Goal: Check status: Check status

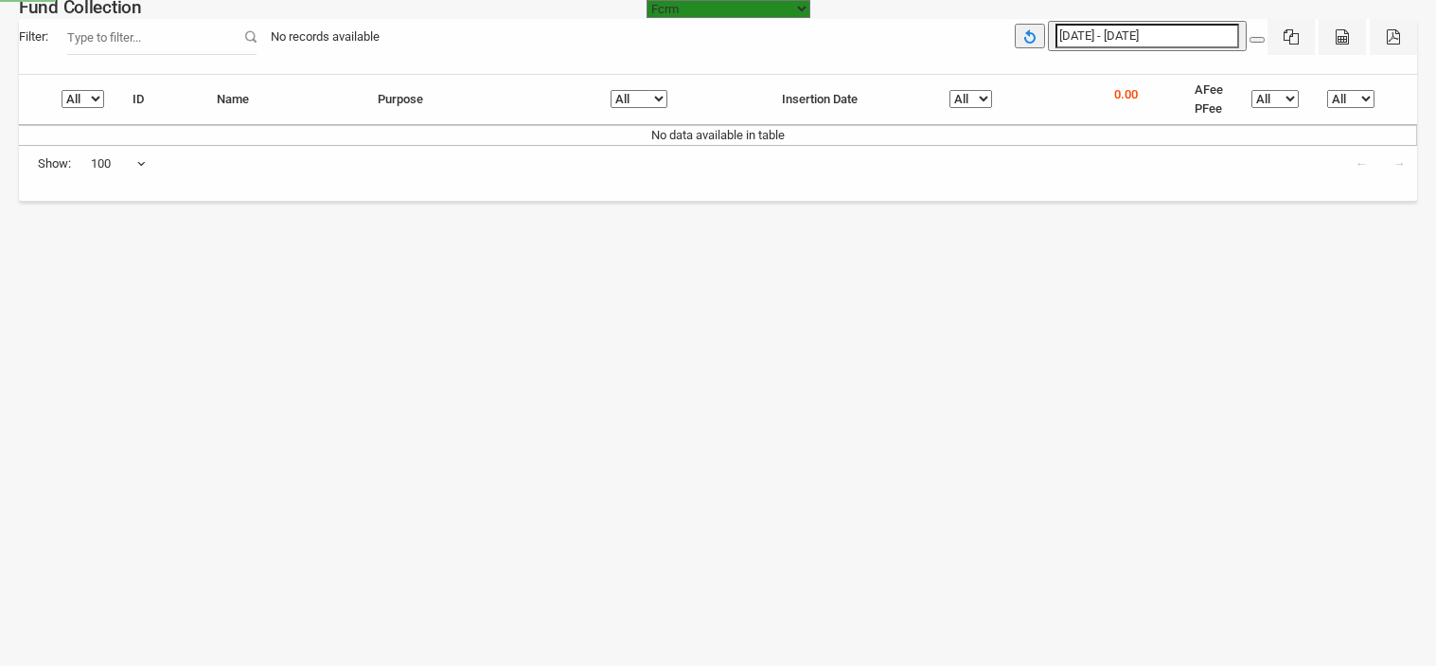
select select "[URL][DOMAIN_NAME]"
select select "100"
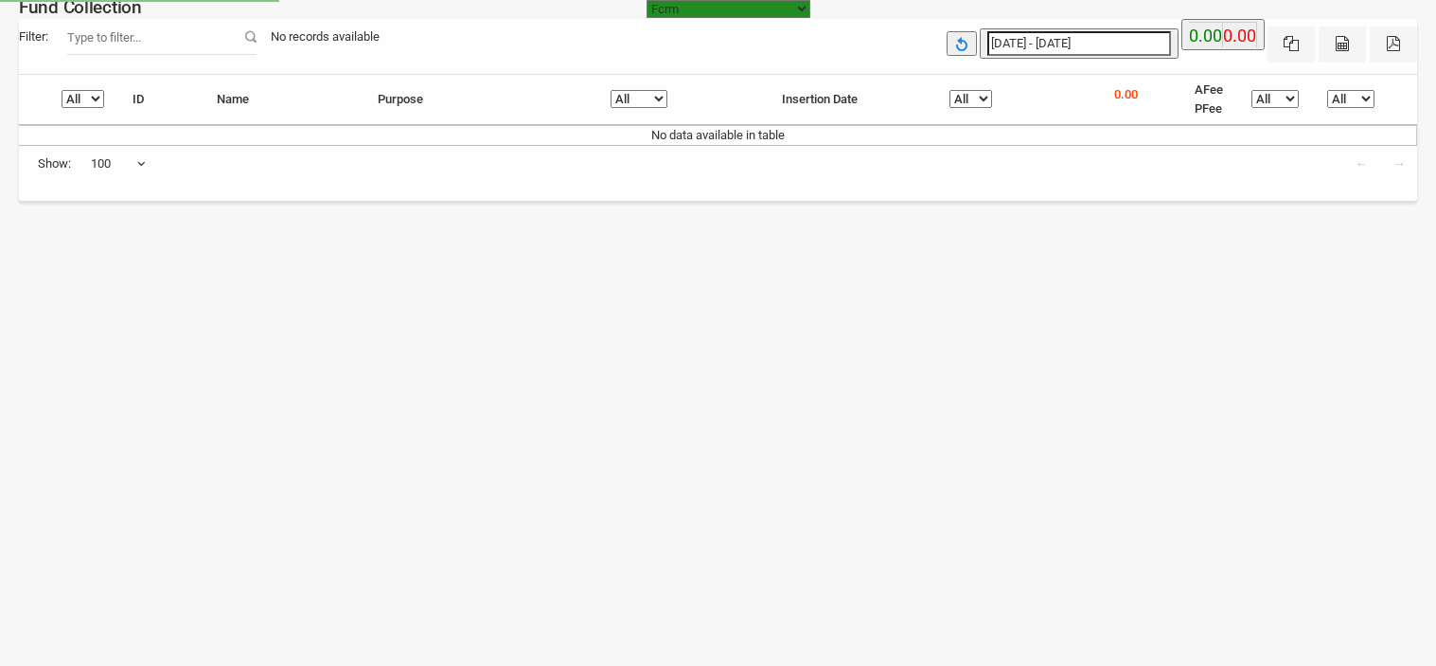
select select "[URL][DOMAIN_NAME]"
select select "100"
type input "28-08-2025"
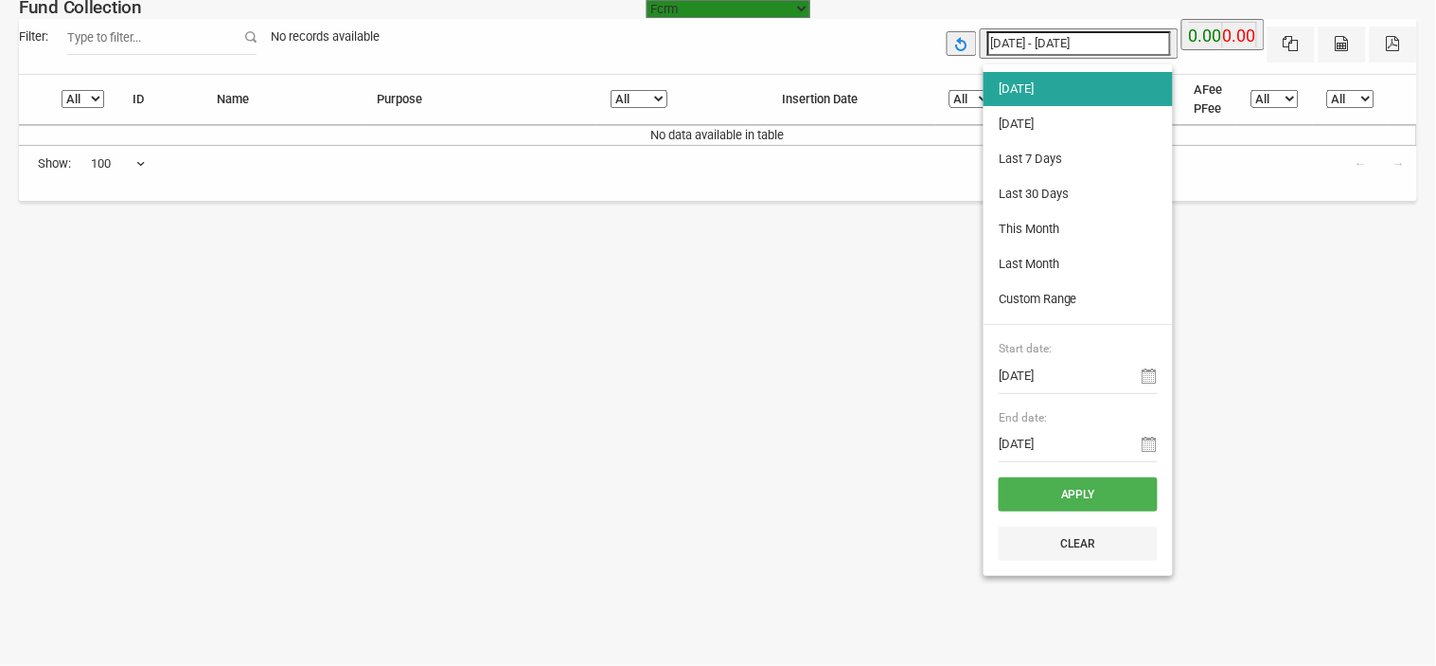
click at [1072, 45] on input "28-08-2025 - 28-08-2025" at bounding box center [1080, 43] width 184 height 25
type input "27-08-2025"
click at [1065, 116] on li "[DATE]" at bounding box center [1078, 124] width 189 height 34
type input "27-08-2025 - 27-08-2025"
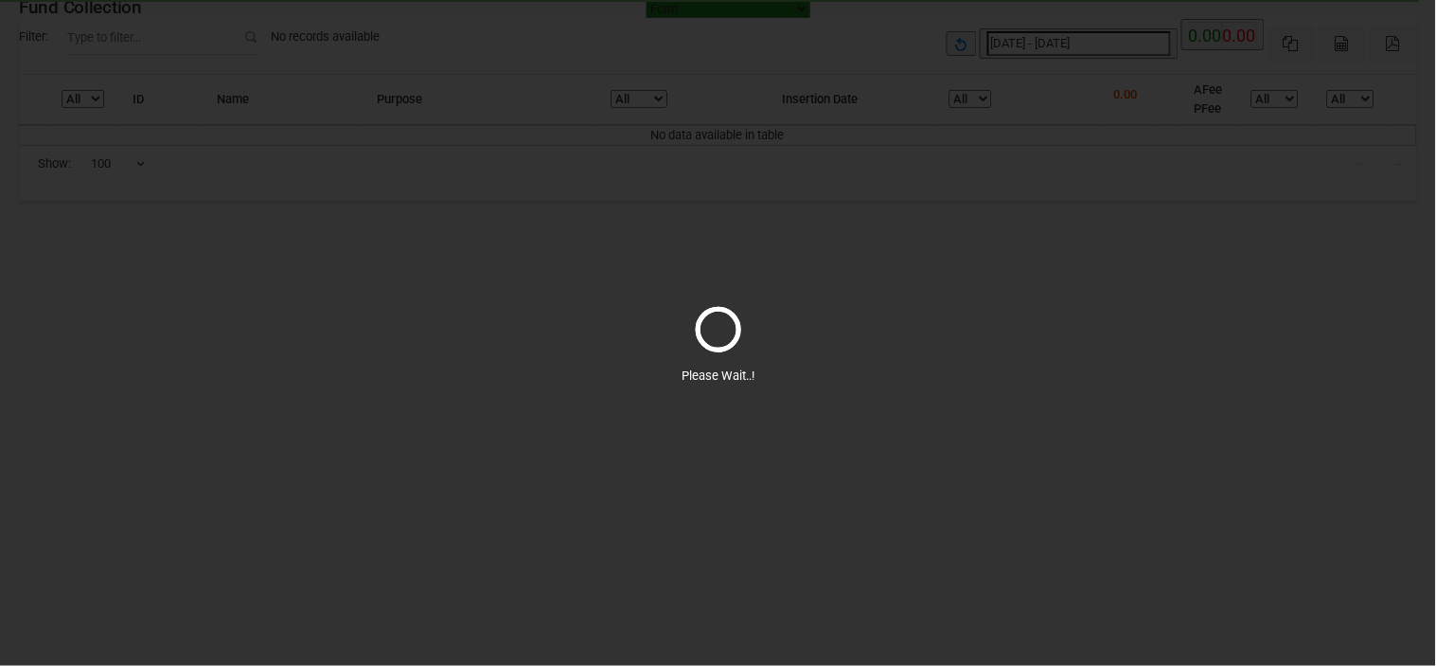
select select "100"
